Goal: Book appointment/travel/reservation

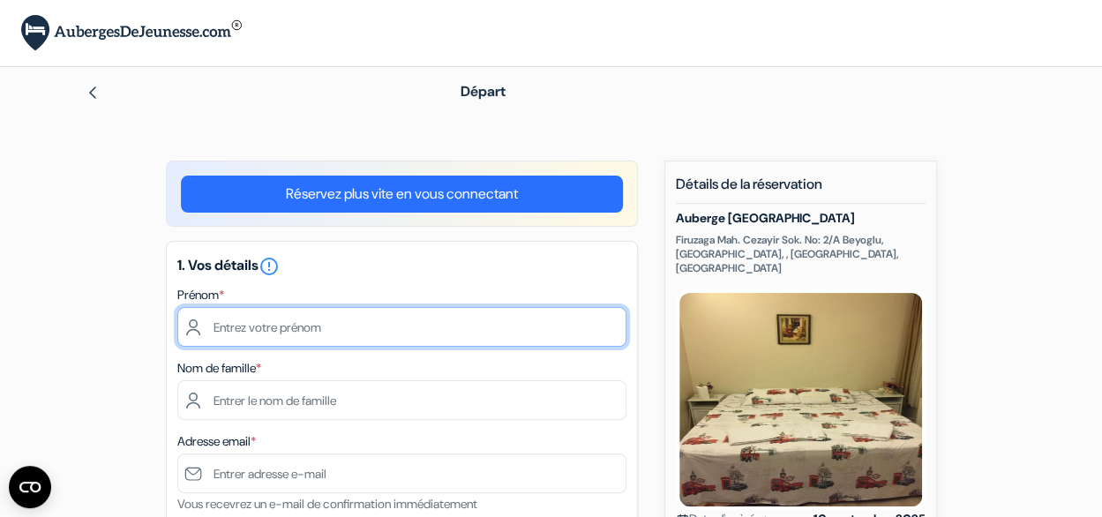
click at [245, 326] on input "text" at bounding box center [401, 327] width 449 height 40
type input "[PERSON_NAME]"
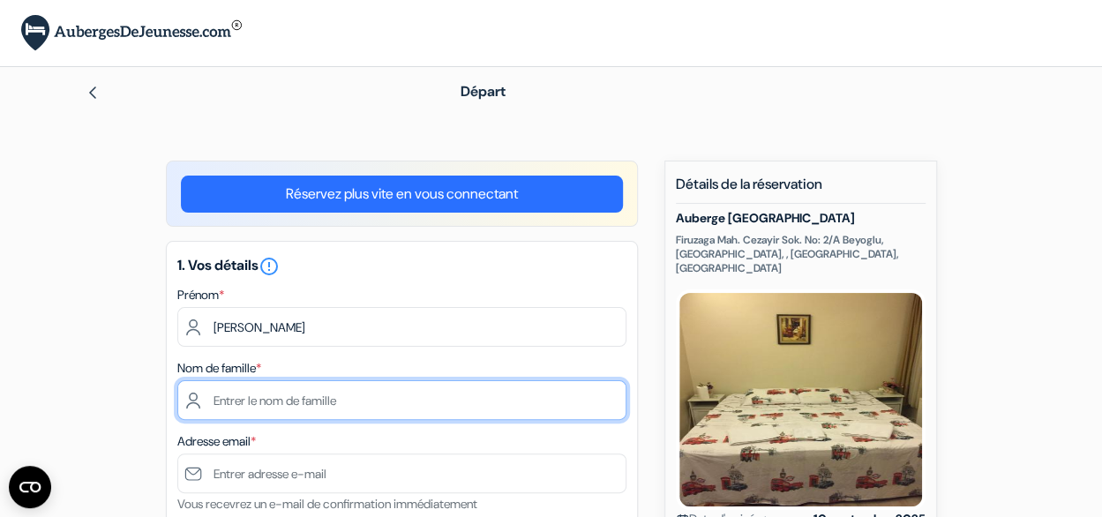
click at [270, 404] on input "text" at bounding box center [401, 400] width 449 height 40
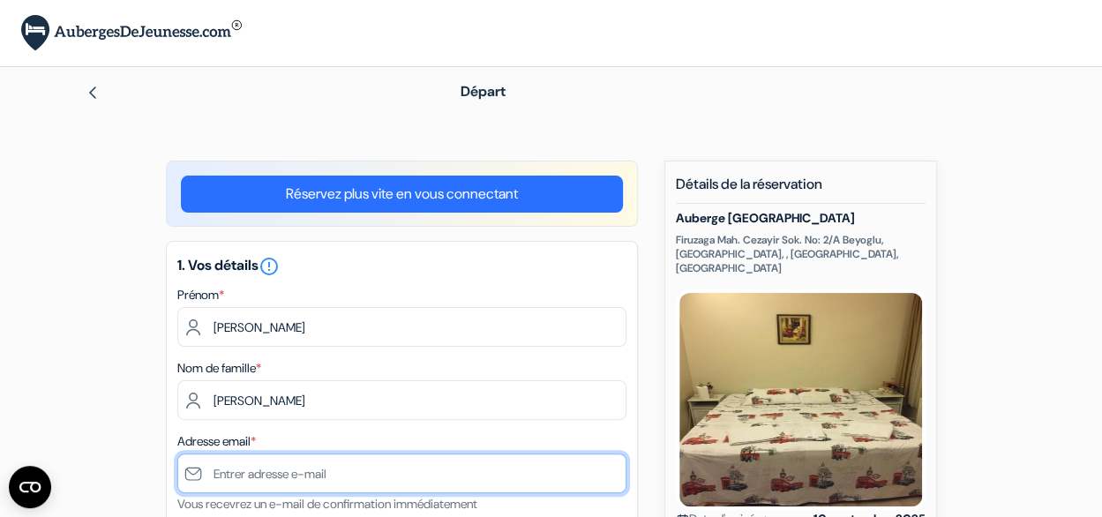
click at [239, 470] on input "text" at bounding box center [401, 473] width 449 height 40
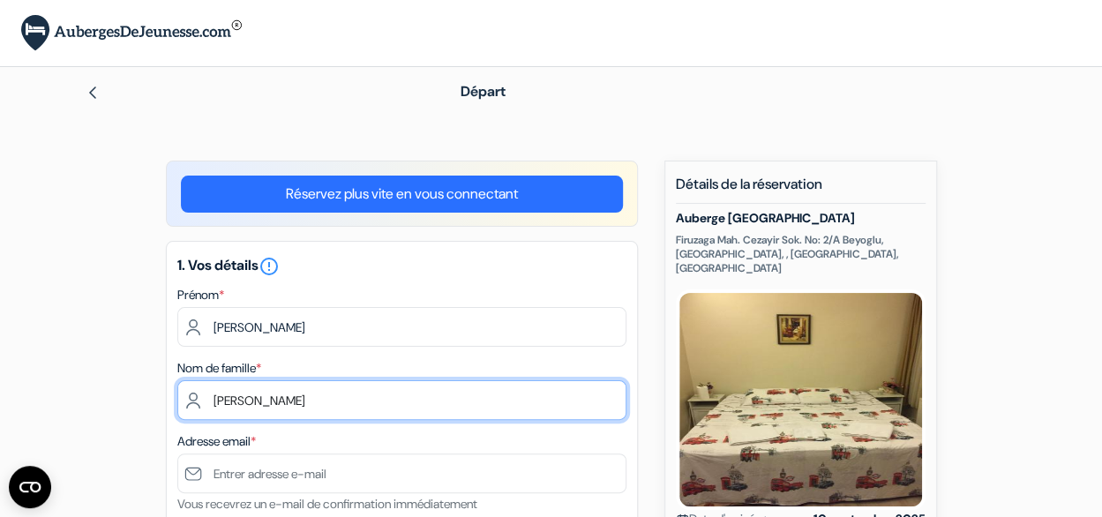
click at [268, 393] on input "[PERSON_NAME]" at bounding box center [401, 400] width 449 height 40
type input "P"
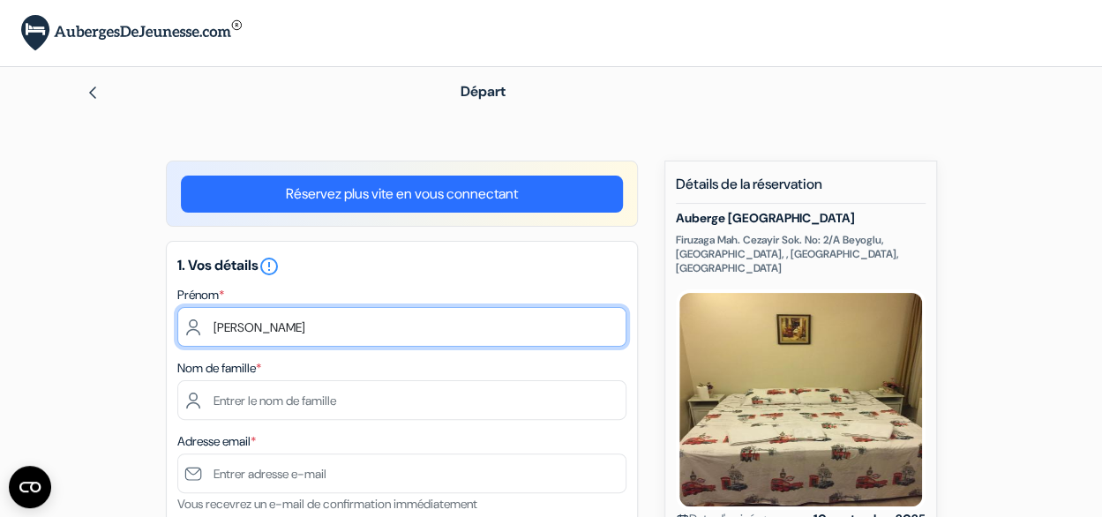
click at [266, 329] on input "[PERSON_NAME]" at bounding box center [401, 327] width 449 height 40
type input "j"
